Goal: Task Accomplishment & Management: Manage account settings

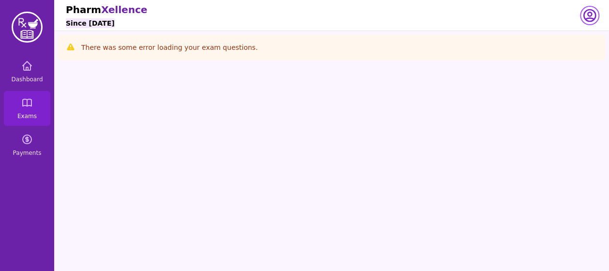
click at [586, 15] on icon "button" at bounding box center [589, 15] width 15 height 15
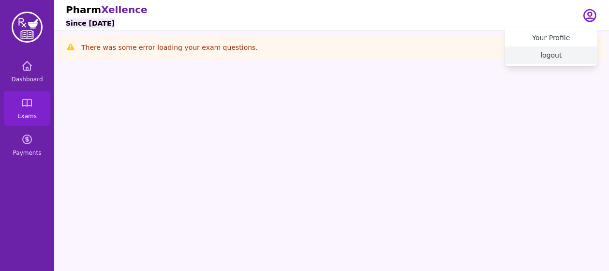
click at [557, 56] on button "logout" at bounding box center [550, 54] width 93 height 17
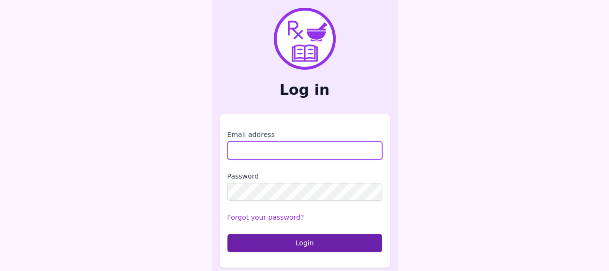
type input "**********"
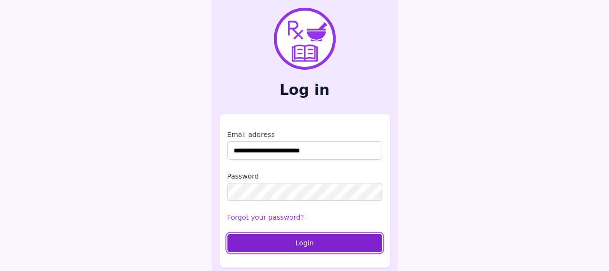
click at [269, 242] on button "Login" at bounding box center [304, 242] width 155 height 18
